Goal: Task Accomplishment & Management: Manage account settings

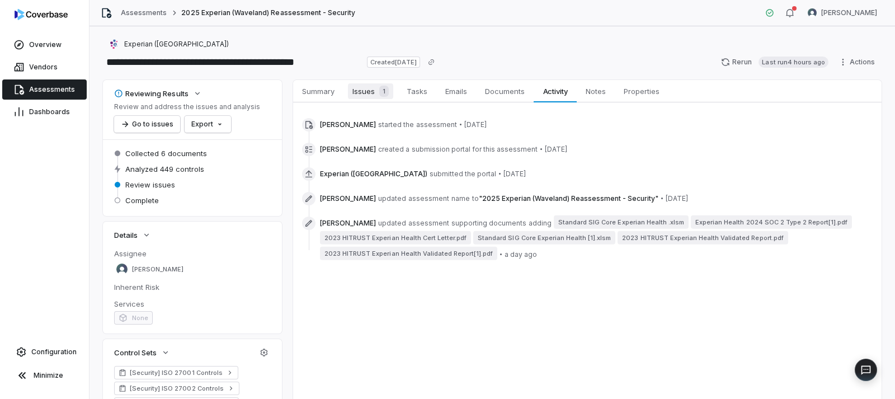
click at [366, 91] on span "Issues 1" at bounding box center [370, 91] width 45 height 16
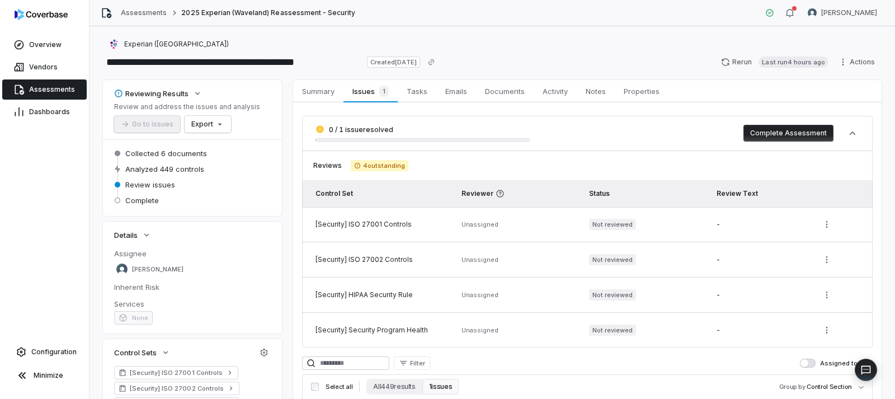
click at [56, 92] on span "Assessments" at bounding box center [52, 89] width 46 height 9
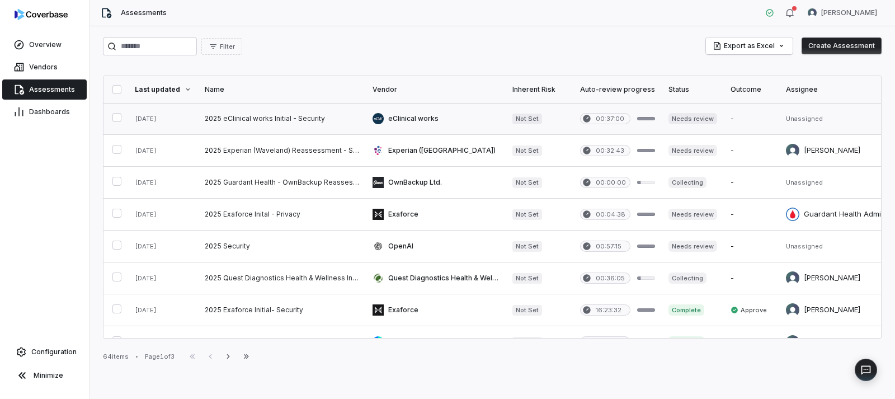
click at [290, 118] on link at bounding box center [282, 118] width 168 height 31
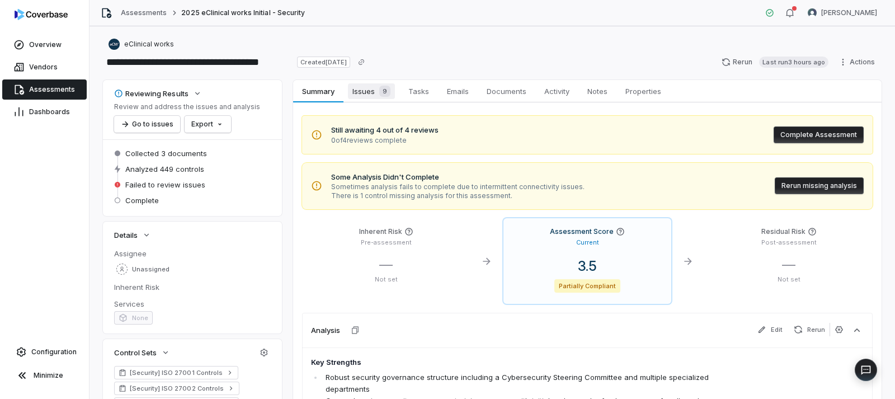
click at [364, 87] on span "Issues 9" at bounding box center [371, 91] width 47 height 16
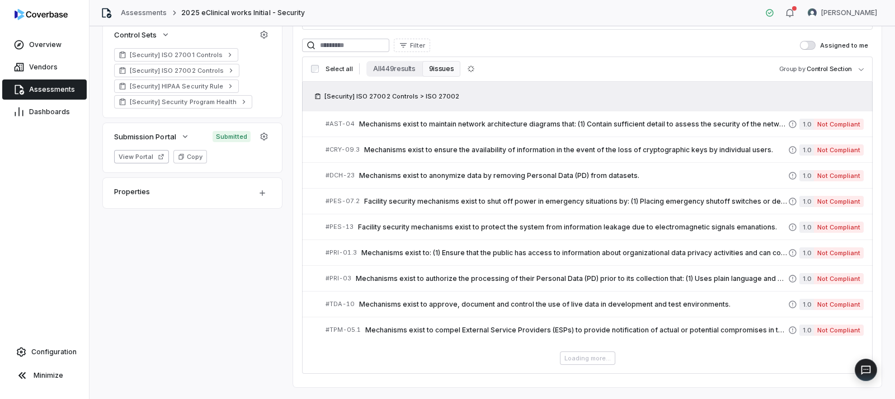
scroll to position [342, 0]
